Goal: Task Accomplishment & Management: Manage account settings

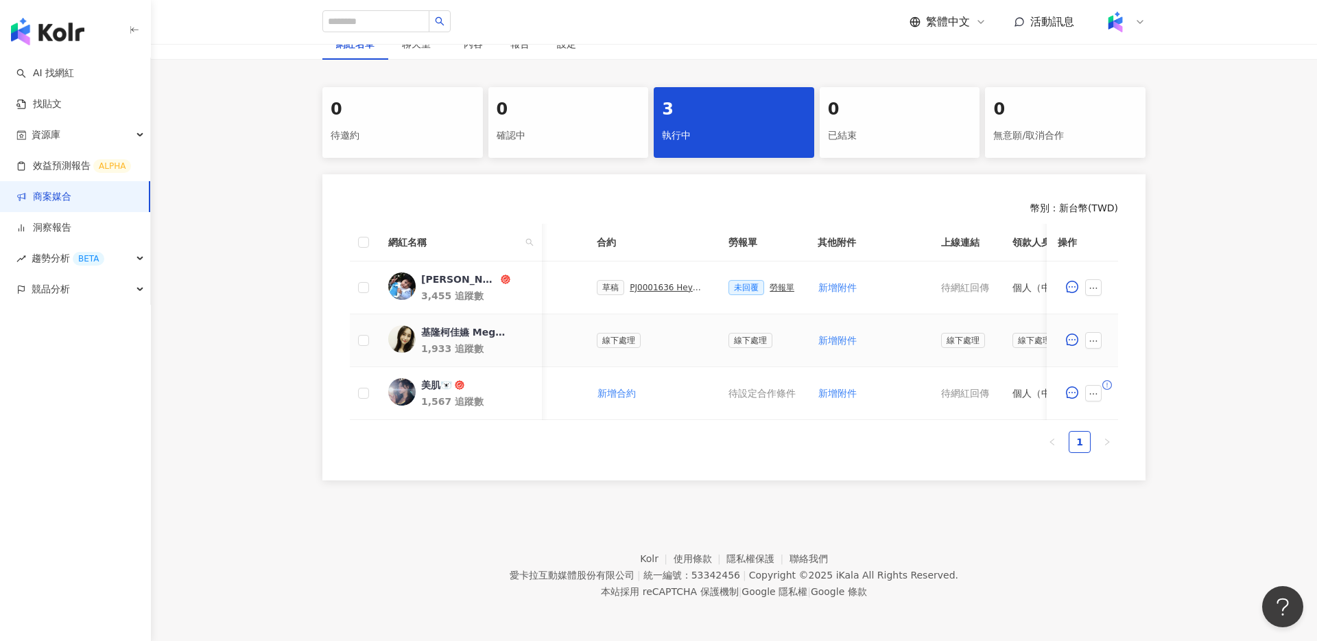
scroll to position [0, 318]
click at [679, 287] on div "PJ0001636 Heymandi_2025Q4_口碑論壇操作_活動確認單" at bounding box center [679, 288] width 77 height 10
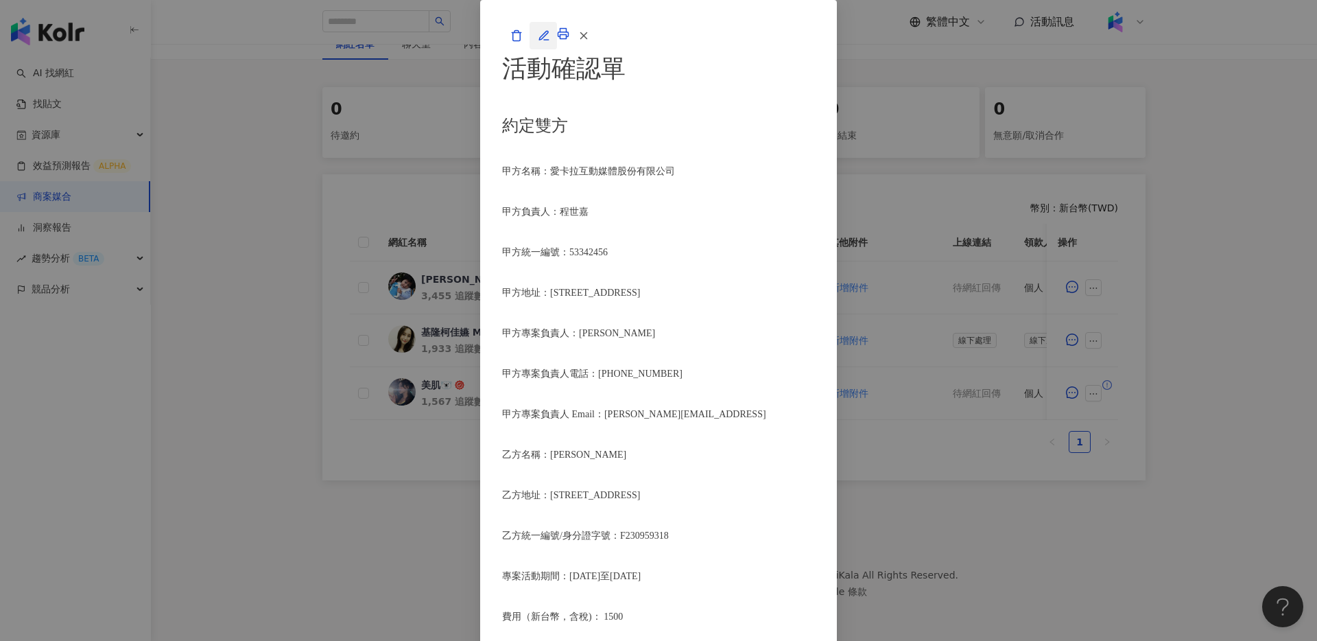
click at [550, 42] on icon "button" at bounding box center [544, 35] width 12 height 12
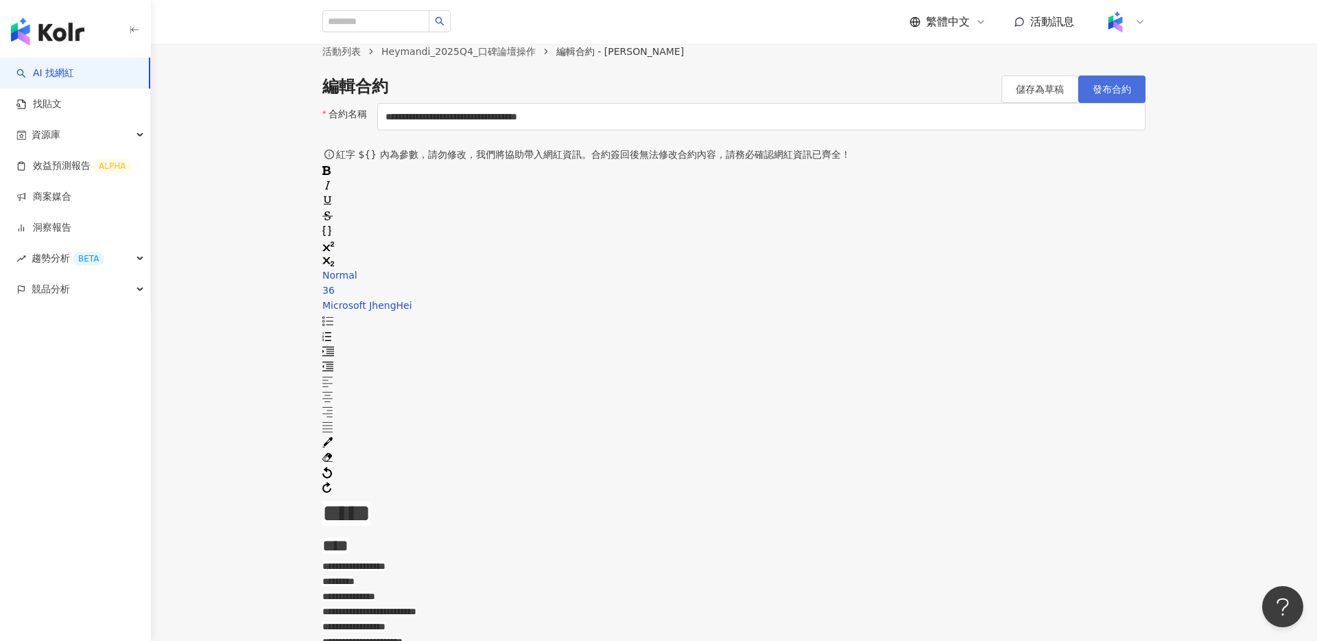
click at [1120, 103] on button "發布合約" at bounding box center [1111, 88] width 67 height 27
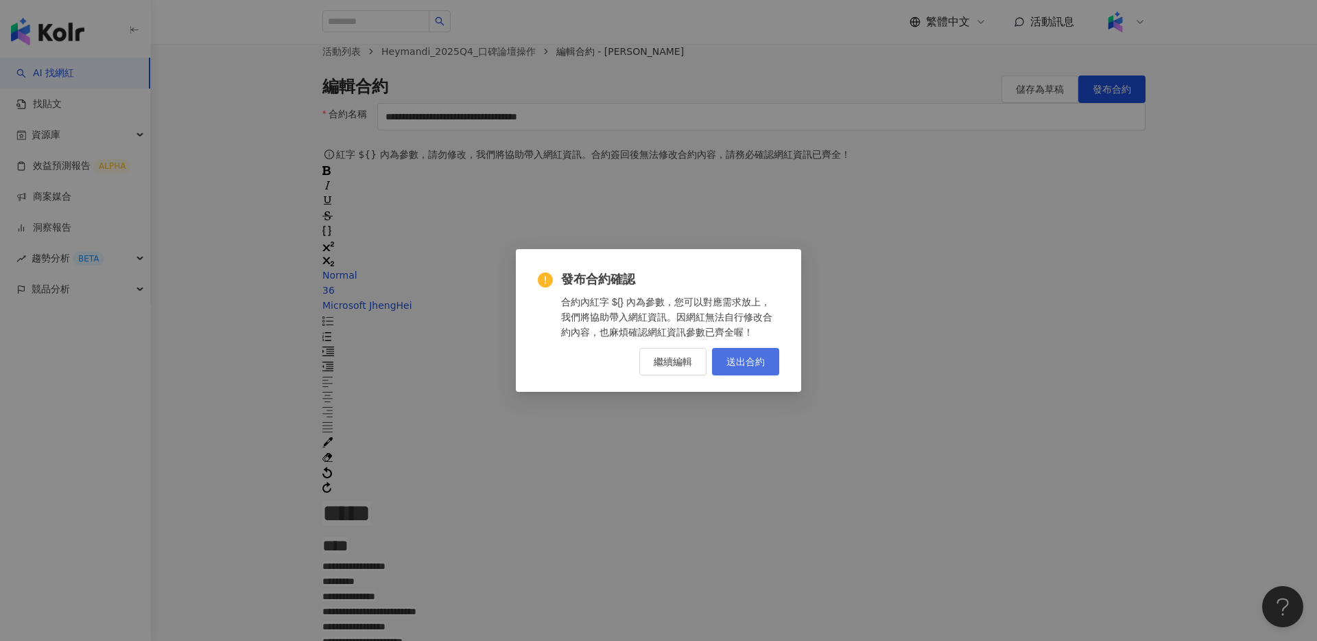
click at [741, 372] on button "送出合約" at bounding box center [745, 361] width 67 height 27
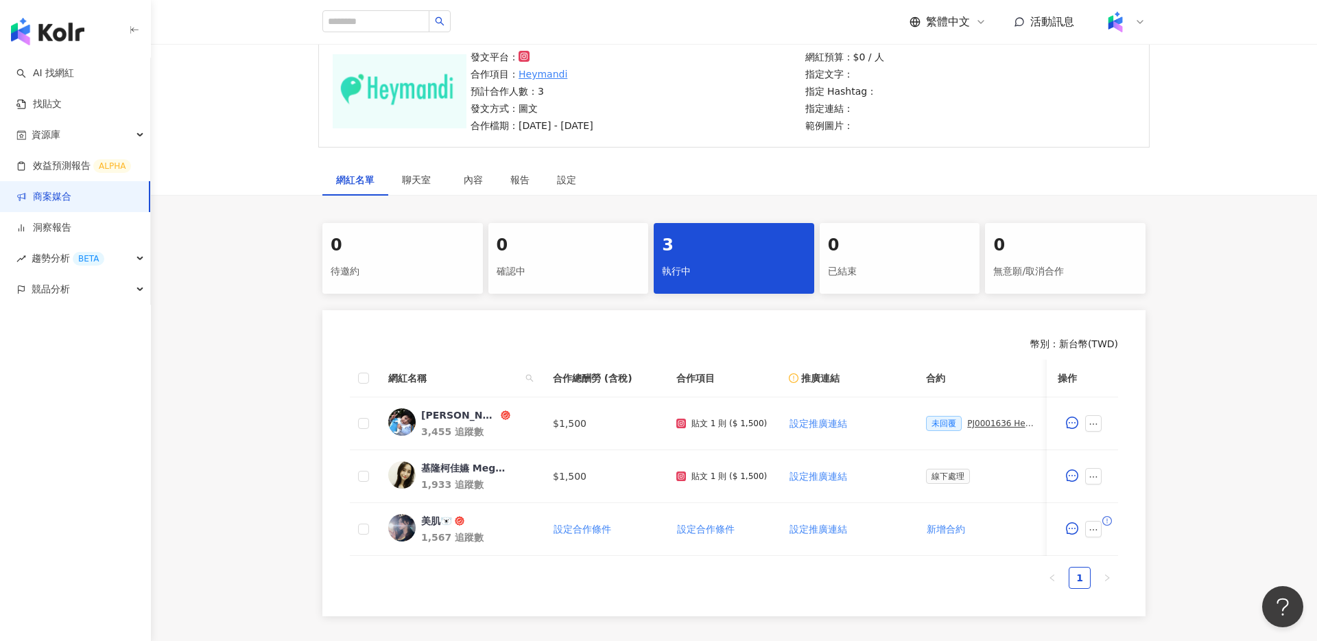
scroll to position [158, 0]
